Goal: Information Seeking & Learning: Learn about a topic

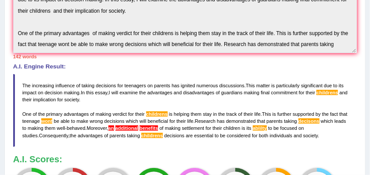
scroll to position [52, 0]
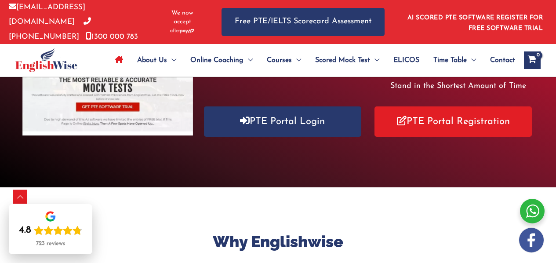
scroll to position [178, 0]
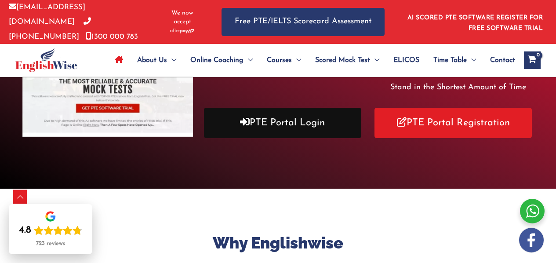
click at [266, 122] on link "PTE Portal Login" at bounding box center [282, 123] width 157 height 30
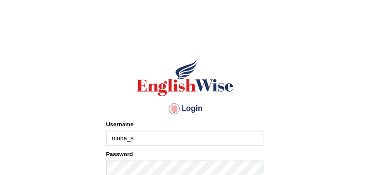
type input "mona_s"
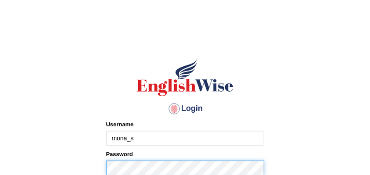
scroll to position [1, 0]
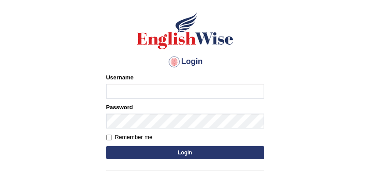
scroll to position [48, 0]
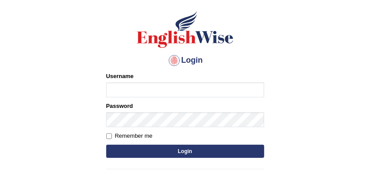
click at [166, 92] on input "Username" at bounding box center [185, 90] width 158 height 15
type input "Mona_s"
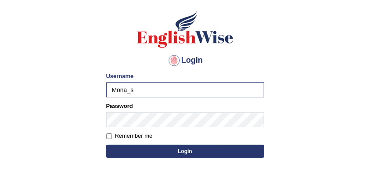
click at [158, 150] on button "Login" at bounding box center [185, 151] width 158 height 13
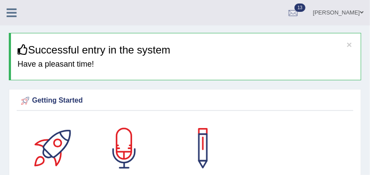
click at [13, 15] on icon at bounding box center [12, 12] width 10 height 11
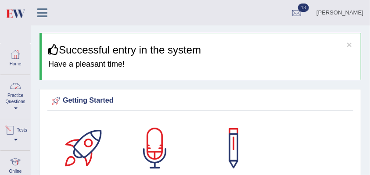
click at [18, 95] on link "Practice Questions" at bounding box center [15, 95] width 30 height 41
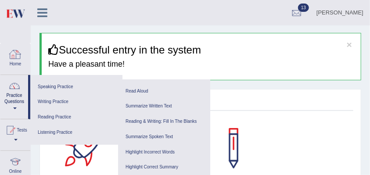
click at [47, 12] on link at bounding box center [42, 11] width 23 height 13
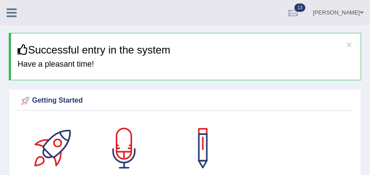
click at [17, 14] on link at bounding box center [11, 11] width 23 height 13
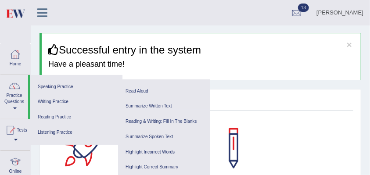
click at [21, 52] on div at bounding box center [15, 54] width 13 height 13
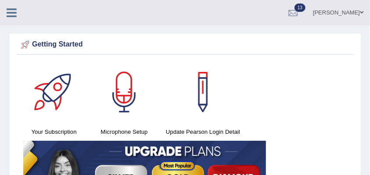
click at [7, 9] on icon at bounding box center [12, 12] width 10 height 11
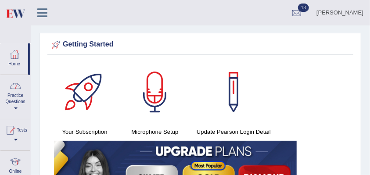
click at [19, 93] on link "Practice Questions" at bounding box center [15, 95] width 30 height 41
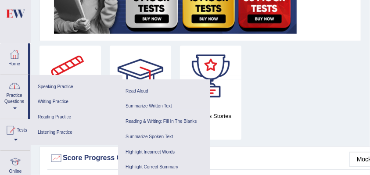
scroll to position [200, 0]
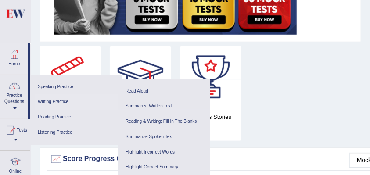
click at [61, 102] on link "Writing Practice" at bounding box center [76, 101] width 83 height 15
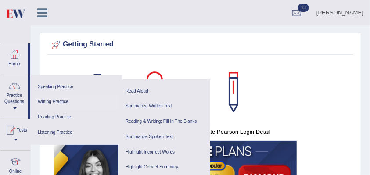
click at [62, 102] on link "Writing Practice" at bounding box center [76, 101] width 83 height 15
click at [65, 120] on link "Reading Practice" at bounding box center [76, 117] width 83 height 15
click at [63, 127] on link "Listening Practice" at bounding box center [76, 132] width 83 height 15
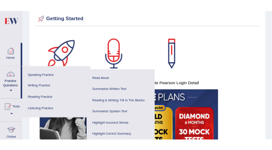
scroll to position [29, 0]
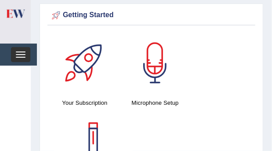
click at [23, 54] on button "Toggle navigation" at bounding box center [20, 54] width 19 height 15
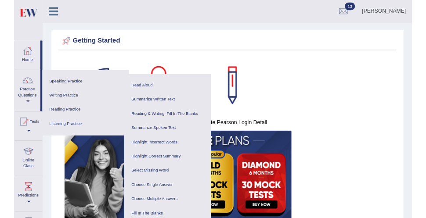
scroll to position [0, 0]
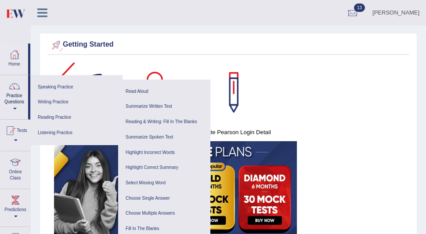
click at [43, 15] on icon at bounding box center [42, 12] width 10 height 11
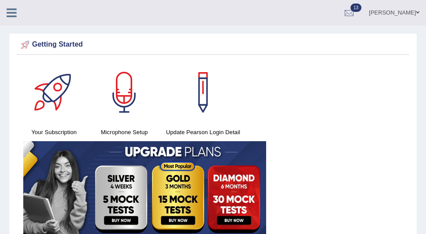
click at [9, 9] on icon at bounding box center [12, 12] width 10 height 11
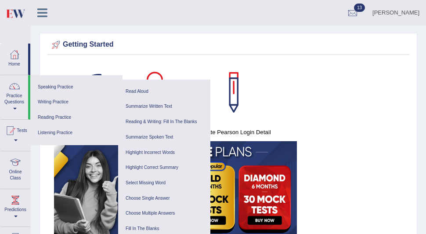
click at [72, 135] on link "Listening Practice" at bounding box center [76, 132] width 83 height 15
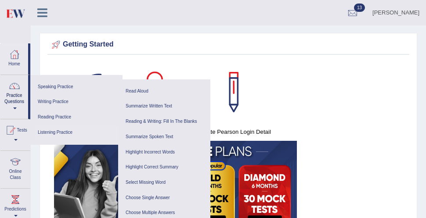
click at [66, 131] on link "Listening Practice" at bounding box center [76, 132] width 83 height 15
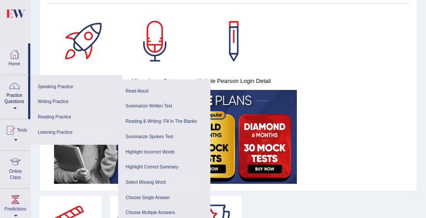
scroll to position [50, 0]
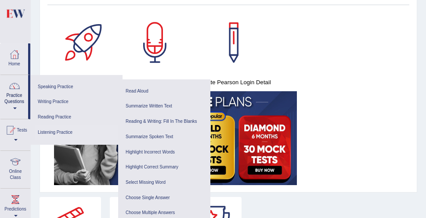
click at [62, 130] on link "Listening Practice" at bounding box center [76, 132] width 83 height 15
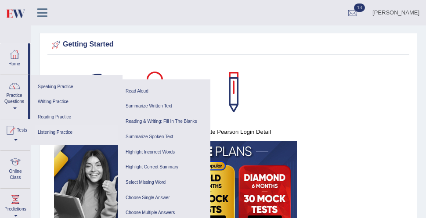
click at [57, 135] on link "Listening Practice" at bounding box center [76, 132] width 83 height 15
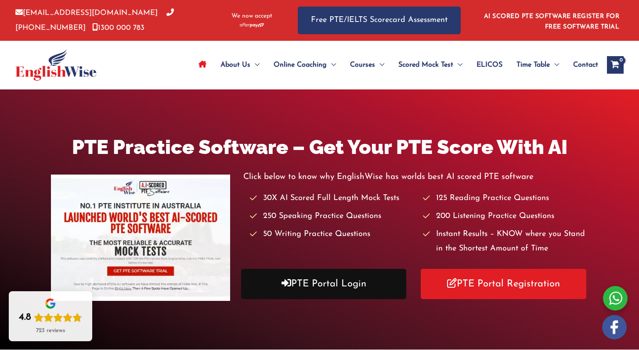
click at [300, 291] on link "PTE Portal Login" at bounding box center [324, 284] width 166 height 30
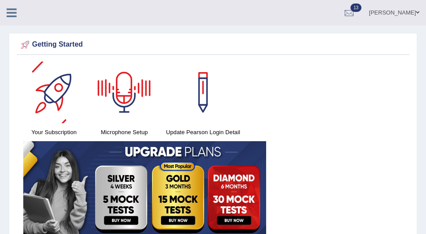
click at [11, 13] on icon at bounding box center [12, 12] width 10 height 11
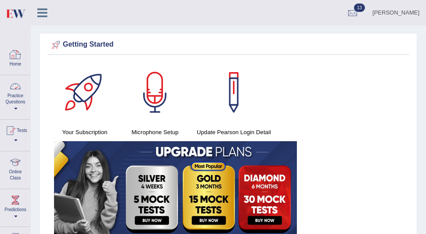
click at [20, 108] on link "Practice Questions" at bounding box center [15, 95] width 30 height 41
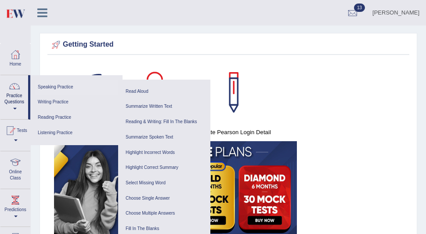
click at [65, 87] on link "Speaking Practice" at bounding box center [76, 86] width 83 height 15
click at [63, 102] on link "Writing Practice" at bounding box center [76, 101] width 83 height 15
click at [61, 116] on link "Reading Practice" at bounding box center [76, 117] width 83 height 15
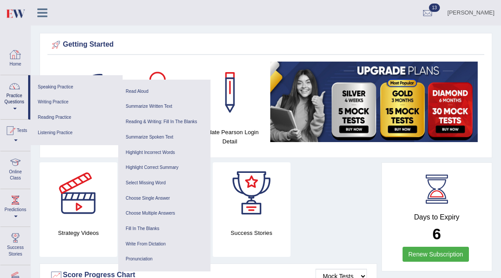
click at [47, 15] on icon at bounding box center [42, 12] width 10 height 11
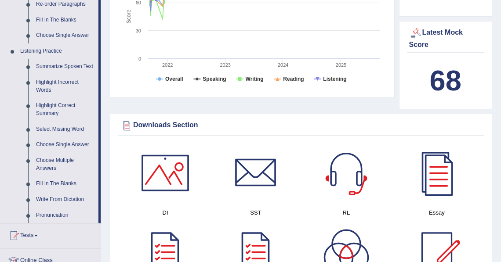
scroll to position [338, 0]
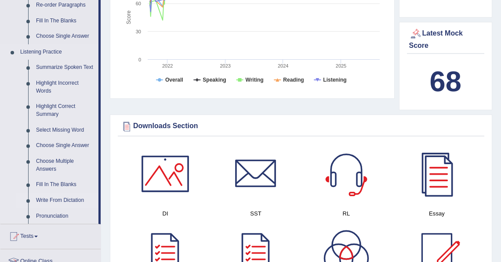
click at [41, 208] on link "Write From Dictation" at bounding box center [65, 201] width 66 height 16
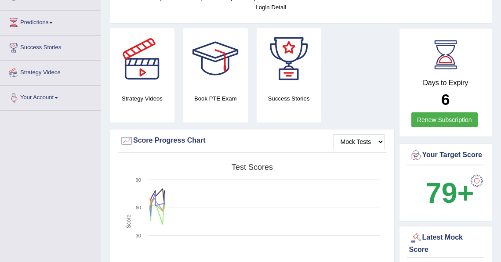
scroll to position [114, 0]
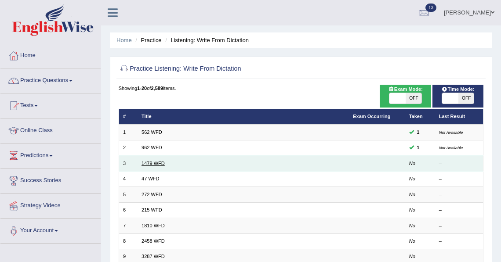
click at [155, 164] on link "1479 WFD" at bounding box center [152, 163] width 23 height 5
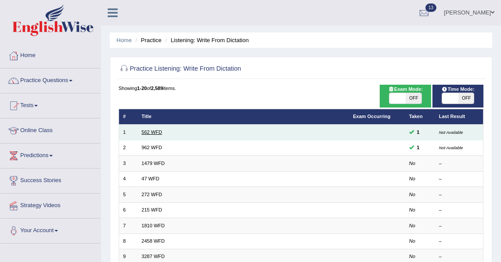
click at [150, 134] on link "562 WFD" at bounding box center [151, 132] width 21 height 5
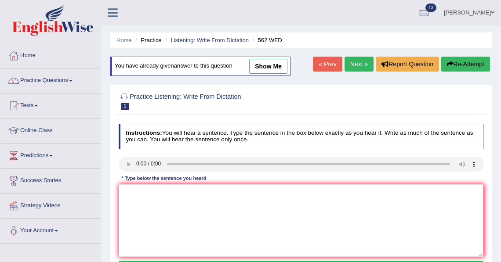
click at [261, 68] on link "show me" at bounding box center [268, 66] width 38 height 15
type textarea "The gap between poor and rich doesnot doesn't decrease."
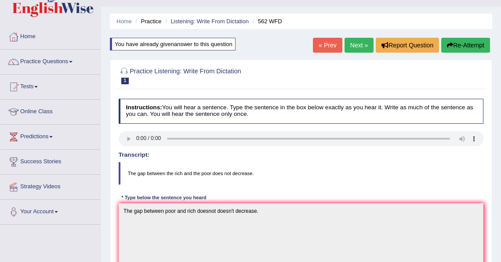
scroll to position [20, 0]
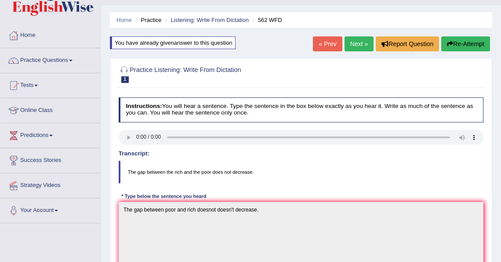
click at [354, 45] on link "Next »" at bounding box center [358, 43] width 29 height 15
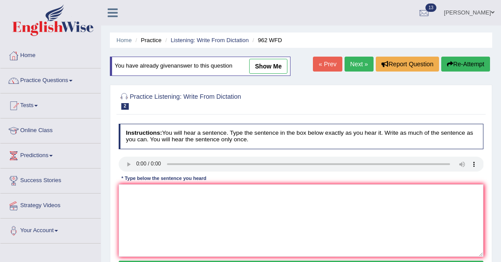
click at [359, 65] on link "Next »" at bounding box center [358, 64] width 29 height 15
click at [358, 66] on link "Next »" at bounding box center [358, 64] width 29 height 15
click at [189, 40] on link "Listening: Write From Dictation" at bounding box center [209, 40] width 78 height 7
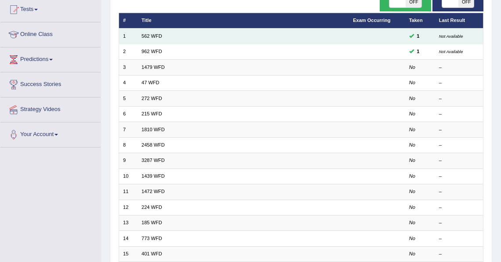
scroll to position [100, 0]
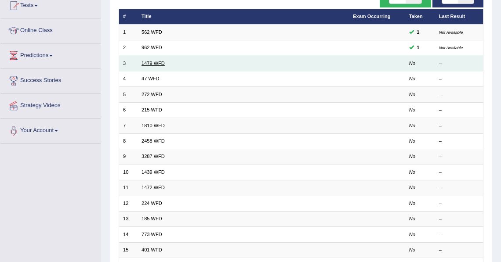
click at [159, 63] on link "1479 WFD" at bounding box center [152, 63] width 23 height 5
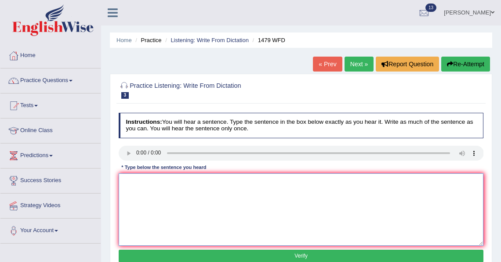
click at [179, 177] on textarea at bounding box center [301, 209] width 365 height 72
type textarea "The teacher required to help playground for summer vacation."
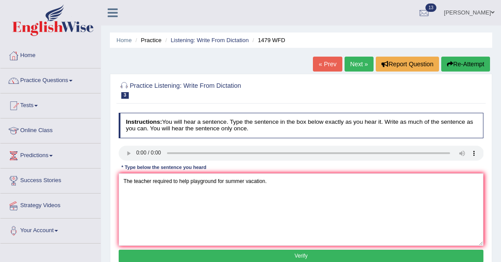
click at [221, 252] on button "Verify" at bounding box center [301, 256] width 365 height 13
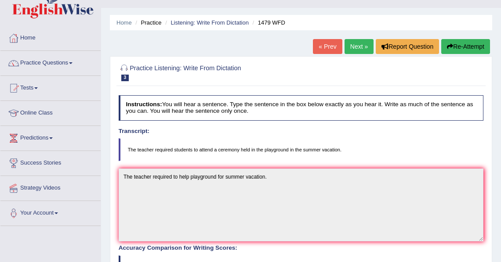
scroll to position [10, 0]
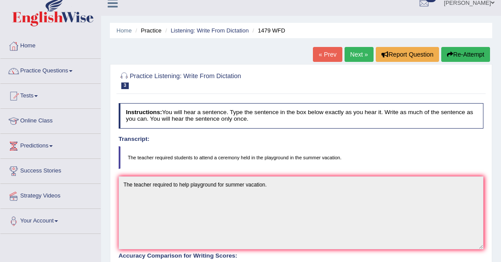
click at [361, 57] on link "Next »" at bounding box center [358, 54] width 29 height 15
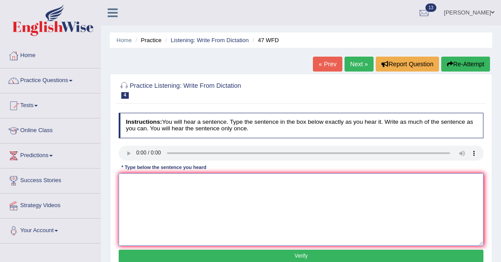
click at [135, 209] on textarea at bounding box center [301, 209] width 365 height 72
type textarea "Two drops of solutions were heated in the test tube."
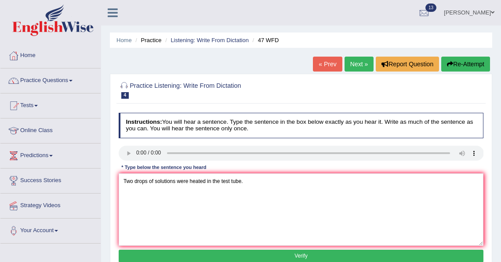
click at [166, 254] on button "Verify" at bounding box center [301, 256] width 365 height 13
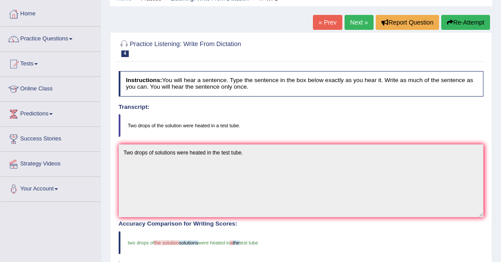
scroll to position [40, 0]
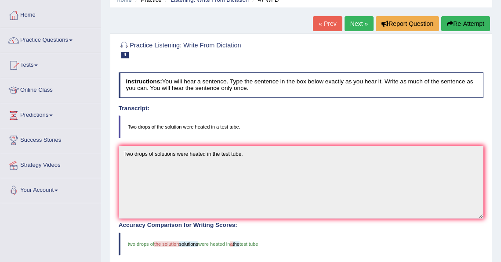
click at [365, 24] on link "Next »" at bounding box center [358, 23] width 29 height 15
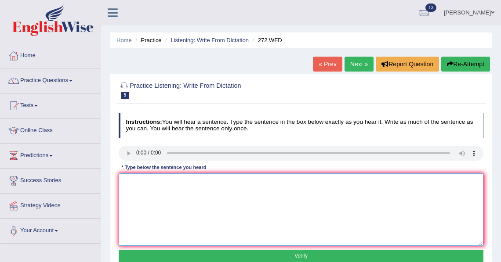
click at [152, 201] on textarea at bounding box center [301, 209] width 365 height 72
type textarea "The development have great negative impact on enviorment."
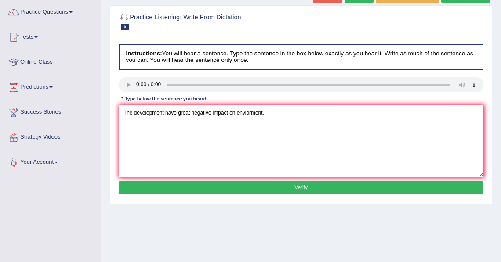
click at [206, 184] on button "Verify" at bounding box center [301, 187] width 365 height 13
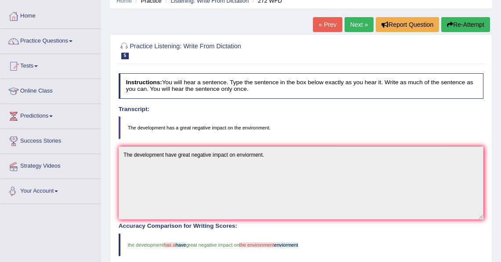
scroll to position [0, 0]
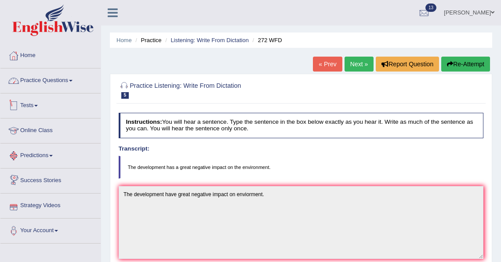
click at [69, 82] on link "Practice Questions" at bounding box center [50, 80] width 100 height 22
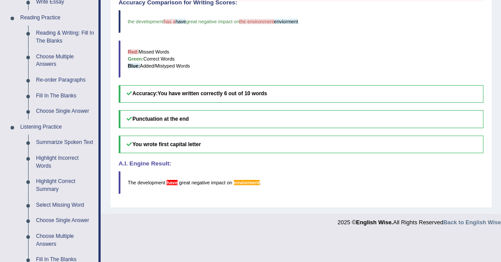
scroll to position [279, 0]
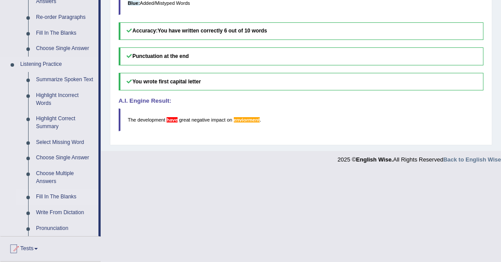
click at [66, 202] on link "Fill In The Blanks" at bounding box center [65, 197] width 66 height 16
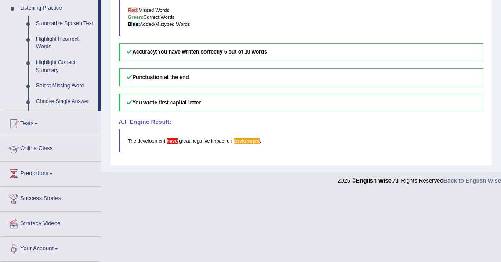
scroll to position [234, 0]
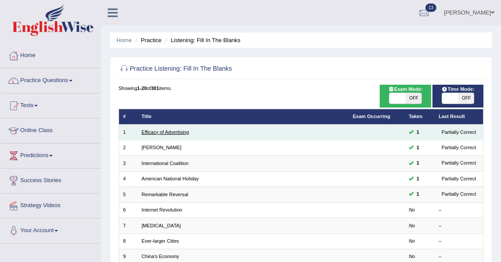
click at [162, 133] on link "Efficacy of Advertising" at bounding box center [164, 132] width 47 height 5
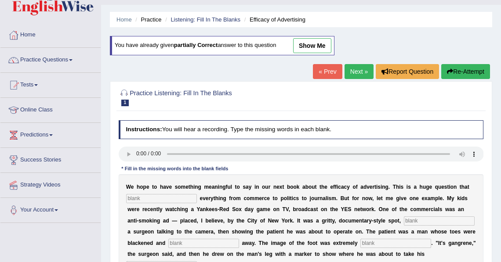
scroll to position [20, 0]
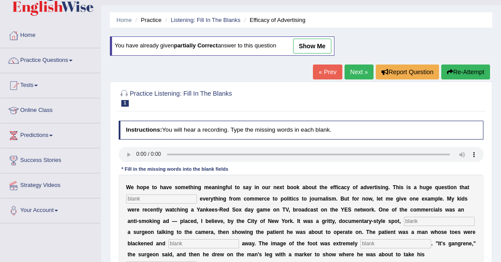
click at [323, 45] on link "show me" at bounding box center [312, 46] width 38 height 15
type input "impact"
type input "featuring"
type input "rotting"
type input "disgusting"
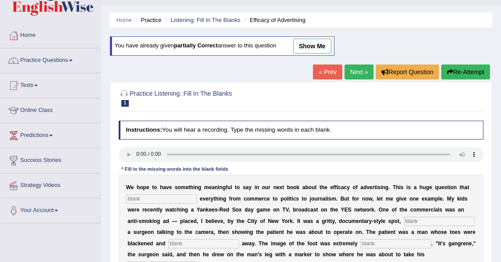
type input "hackser"
type input "scared"
type input "smoking"
type input "hk"
type input "appropriate"
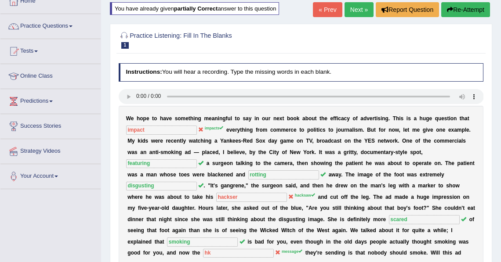
scroll to position [0, 0]
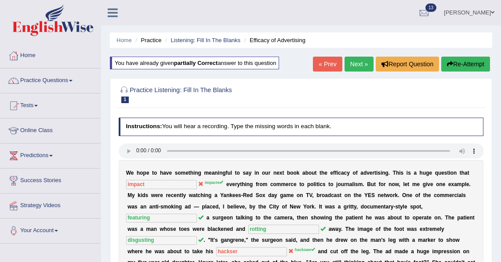
click at [360, 63] on link "Next »" at bounding box center [358, 64] width 29 height 15
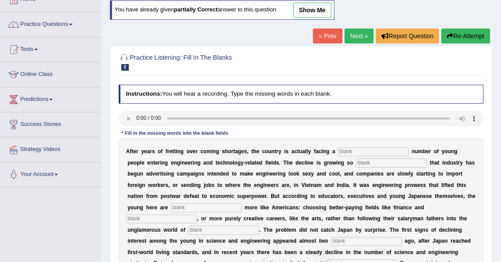
scroll to position [61, 0]
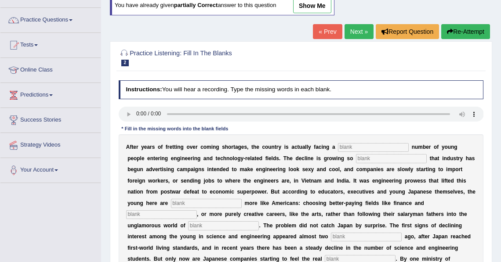
click at [315, 9] on link "show me" at bounding box center [312, 5] width 38 height 15
type input "dwelling"
type input "drastic"
type input "behaving"
type input "medicine"
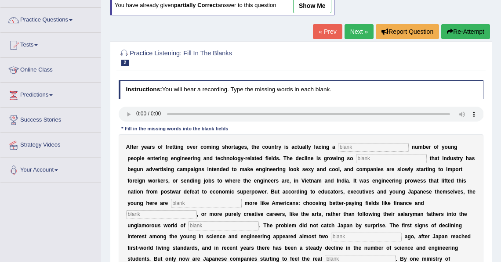
type input "manufacturing"
type input "decades"
type input "pinch"
type input "worsen"
type input "dynamic"
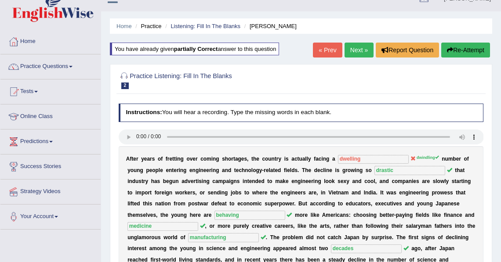
scroll to position [14, 0]
click at [184, 27] on link "Listening: Fill In The Blanks" at bounding box center [205, 26] width 70 height 7
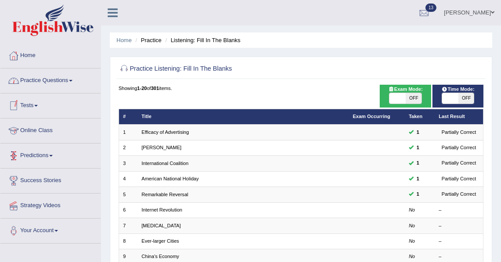
click at [65, 87] on link "Practice Questions" at bounding box center [50, 80] width 100 height 22
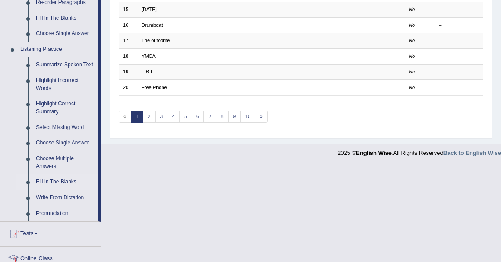
scroll to position [347, 0]
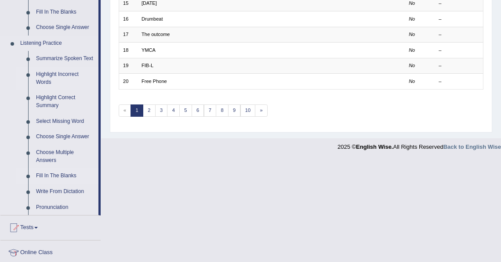
click at [66, 82] on link "Highlight Incorrect Words" at bounding box center [65, 78] width 66 height 23
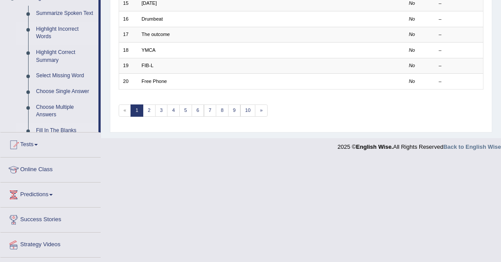
scroll to position [281, 0]
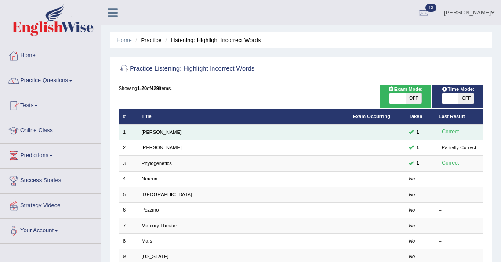
click at [224, 135] on td "[PERSON_NAME]" at bounding box center [242, 132] width 211 height 15
click at [153, 131] on link "Harold" at bounding box center [161, 132] width 40 height 5
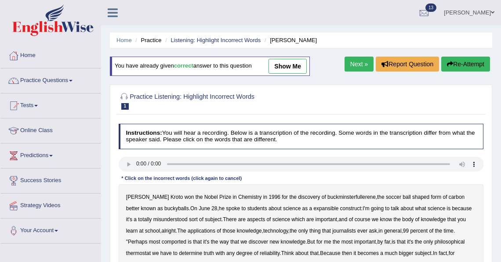
click at [297, 65] on link "show me" at bounding box center [287, 66] width 38 height 15
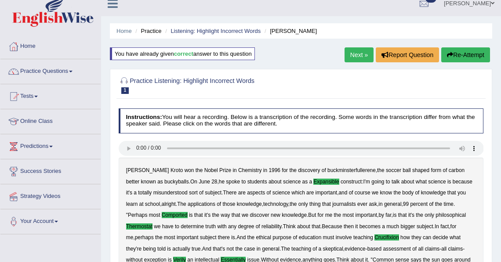
scroll to position [6, 0]
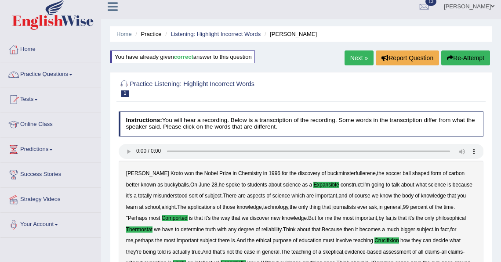
click at [357, 55] on link "Next »" at bounding box center [358, 58] width 29 height 15
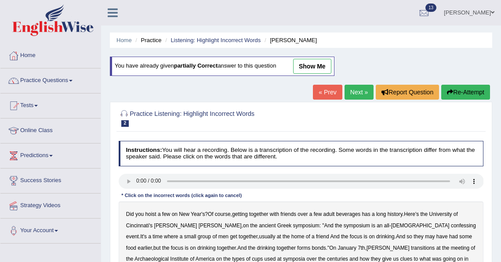
click at [321, 63] on link "show me" at bounding box center [312, 66] width 38 height 15
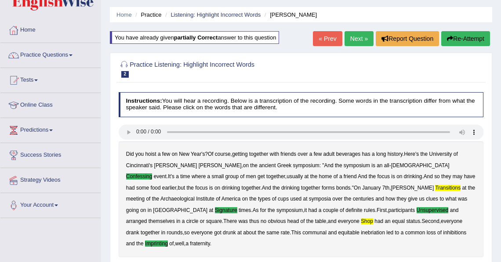
scroll to position [23, 0]
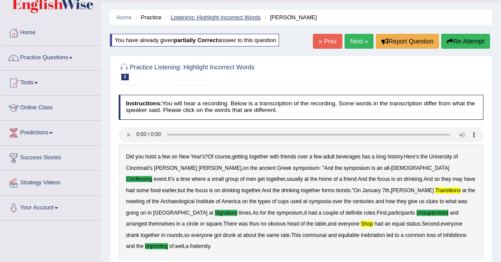
click at [213, 15] on link "Listening: Highlight Incorrect Words" at bounding box center [215, 17] width 90 height 7
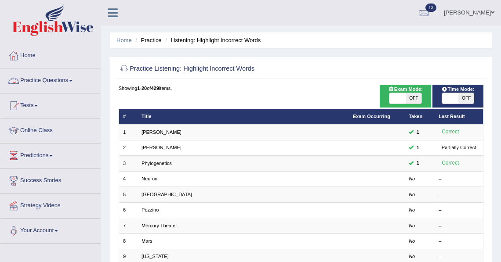
click at [46, 86] on link "Practice Questions" at bounding box center [50, 80] width 100 height 22
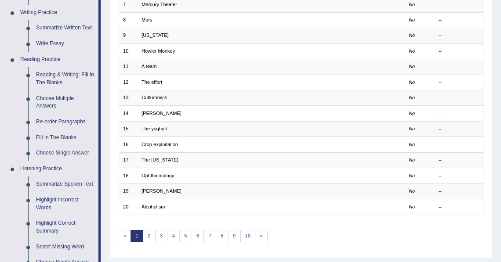
scroll to position [224, 0]
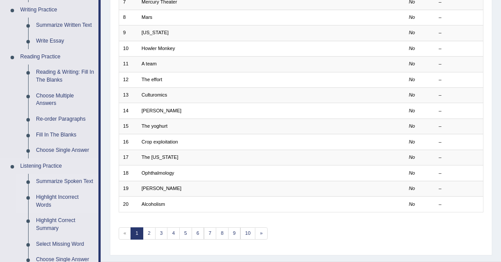
click at [54, 185] on link "Summarize Spoken Text" at bounding box center [65, 182] width 66 height 16
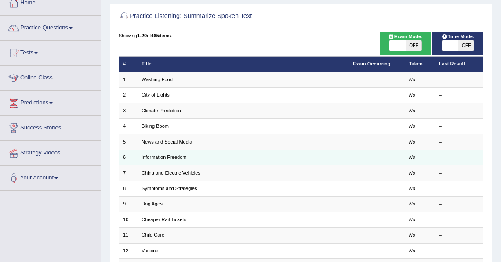
scroll to position [30, 0]
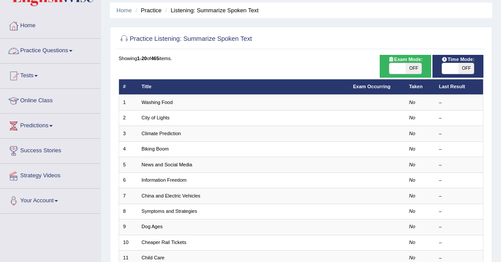
click at [42, 54] on link "Practice Questions" at bounding box center [50, 50] width 100 height 22
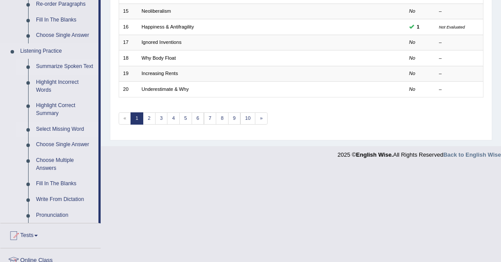
scroll to position [340, 0]
click at [56, 111] on link "Highlight Correct Summary" at bounding box center [65, 108] width 66 height 23
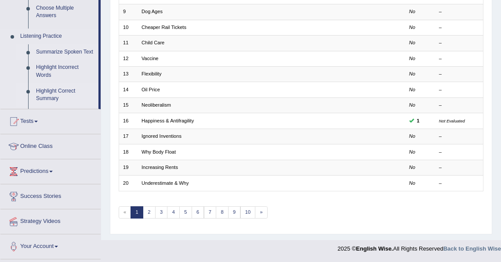
scroll to position [242, 0]
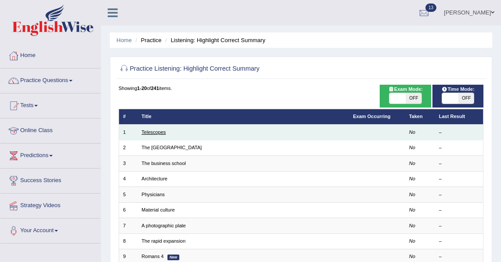
click at [154, 133] on link "Telescopes" at bounding box center [153, 132] width 24 height 5
